Goal: Task Accomplishment & Management: Use online tool/utility

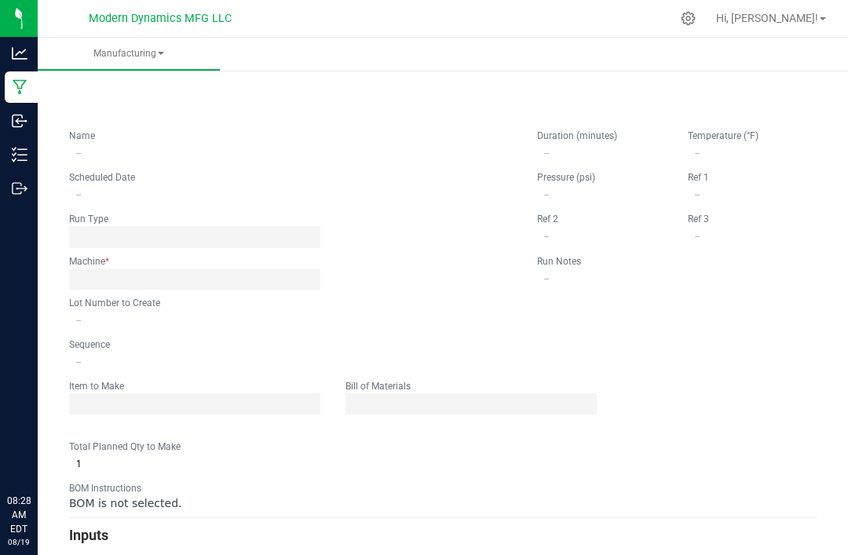
type input "Vacation Blue Raspberry"
type input "[DATE] 9:48 AM"
type input "VACBRGR250818BULK"
type input "0"
type input "6,000"
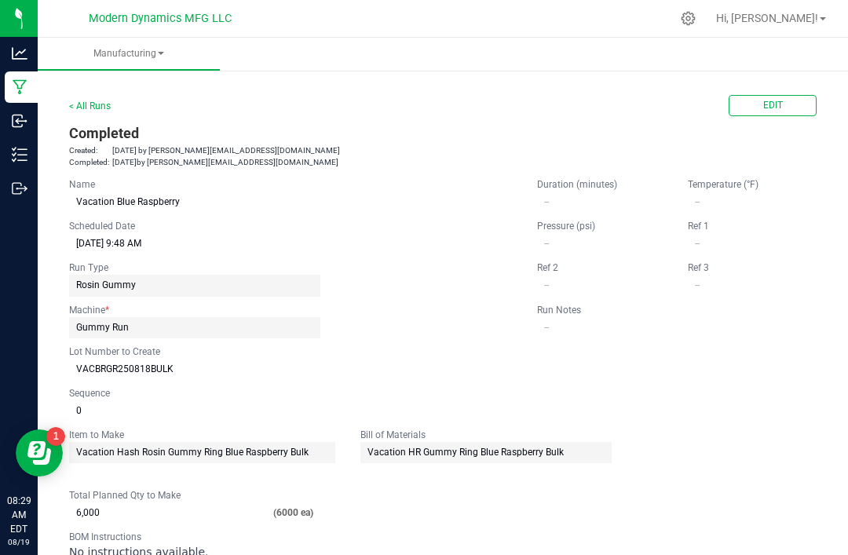
click at [89, 101] on link "< All Runs" at bounding box center [90, 106] width 42 height 11
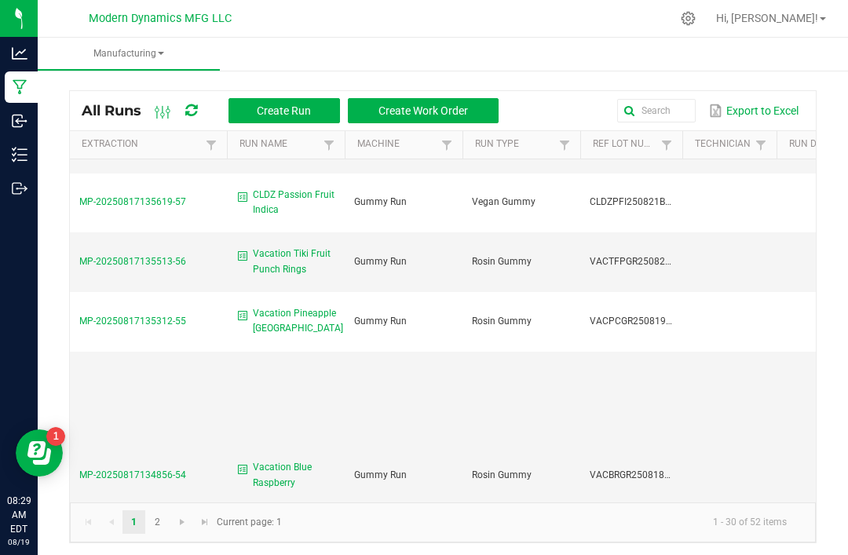
scroll to position [410, 0]
click at [293, 308] on span "Vacation Pineapple [GEOGRAPHIC_DATA]" at bounding box center [298, 323] width 90 height 30
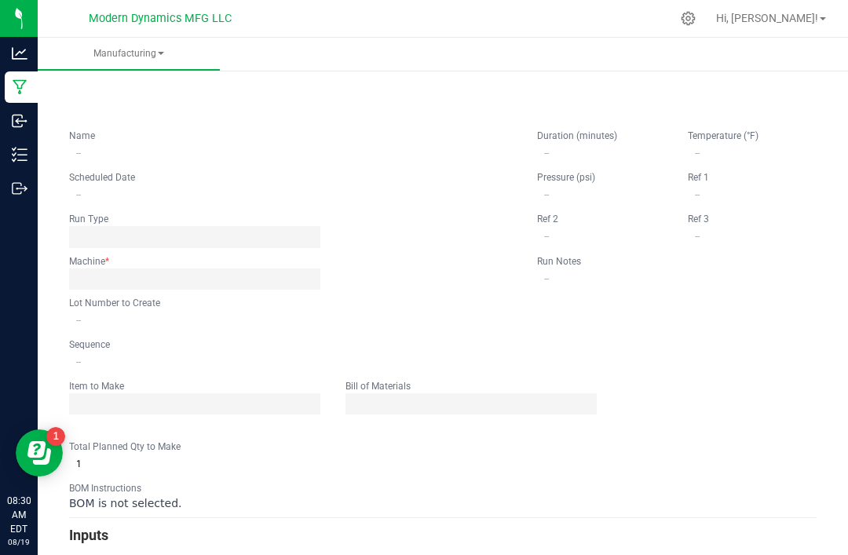
type input "Vacation Pineapple [GEOGRAPHIC_DATA]"
type input "[DATE] 9:00 AM"
type input "VACPCGR250819BULK"
type input "0"
type input "6,000"
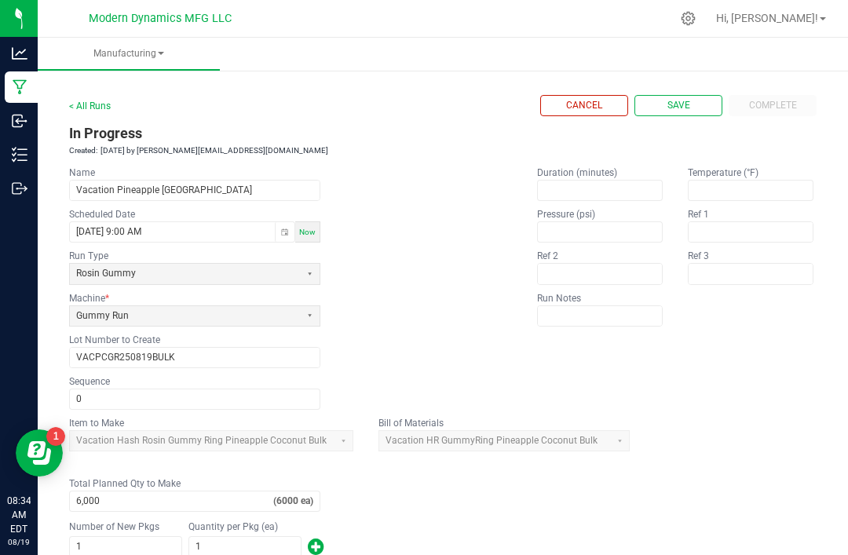
click at [102, 105] on link "< All Runs" at bounding box center [90, 106] width 42 height 11
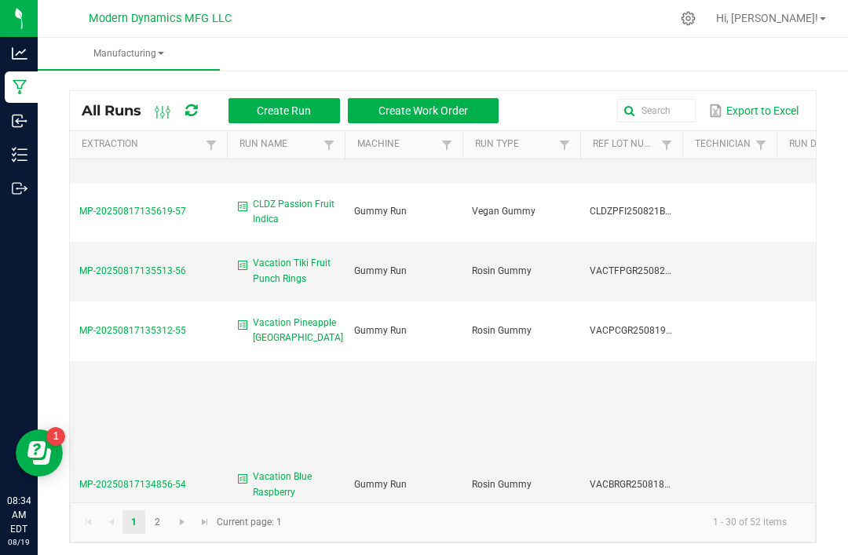
scroll to position [402, 0]
click at [292, 316] on span "Vacation Pineapple [GEOGRAPHIC_DATA]" at bounding box center [298, 331] width 90 height 30
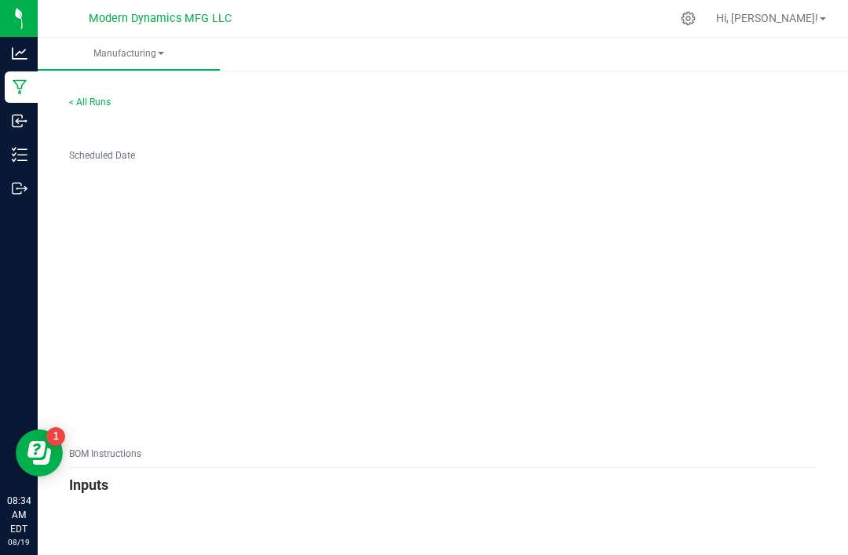
type input "1"
type input "Vacation Pineapple [GEOGRAPHIC_DATA]"
type input "VACPCGR250819BULK"
type input "0"
type input "6,000"
